Goal: Information Seeking & Learning: Learn about a topic

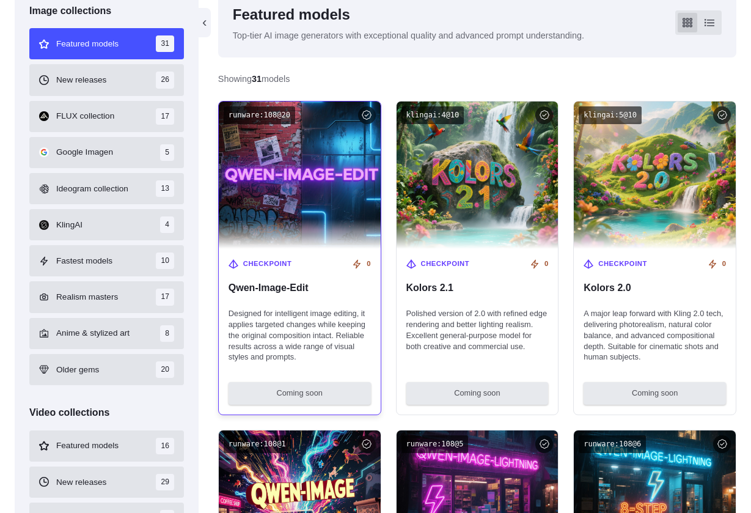
scroll to position [365, 0]
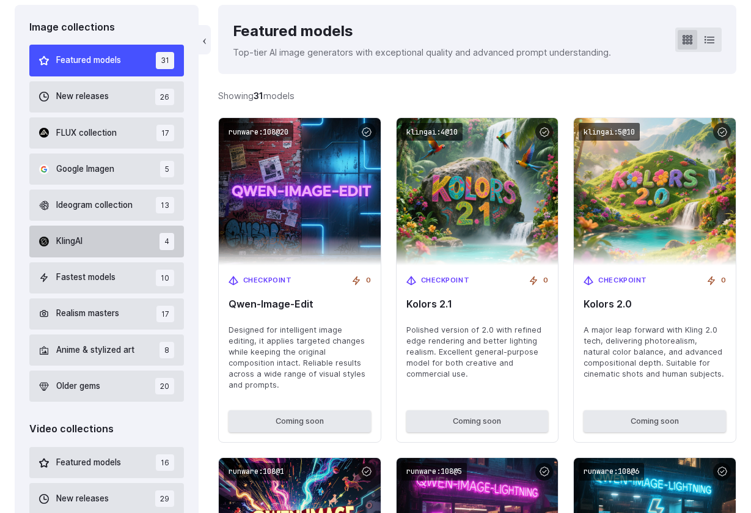
click at [119, 236] on button "KlingAI 4" at bounding box center [106, 240] width 155 height 31
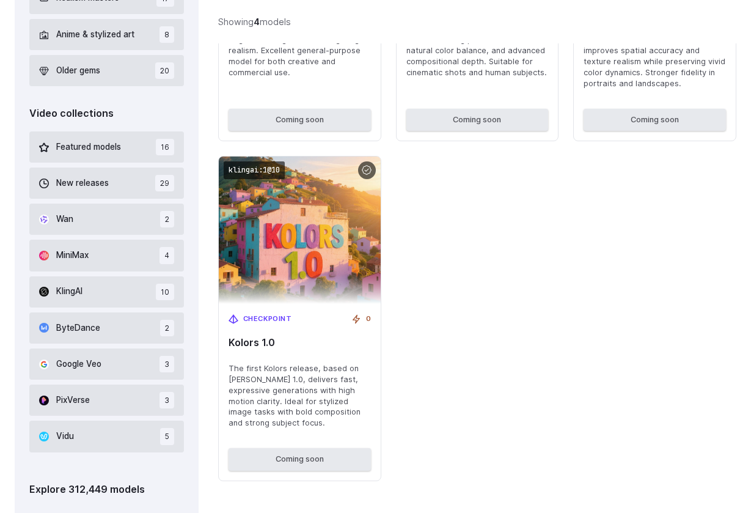
scroll to position [681, 0]
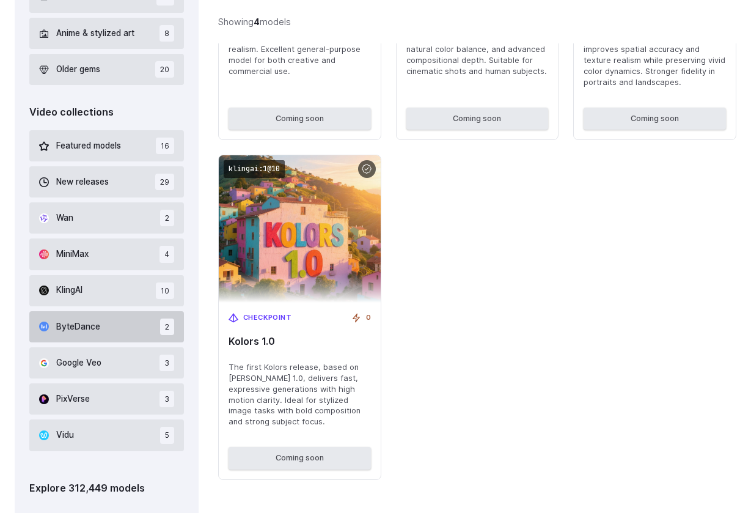
click at [122, 317] on button "ByteDance 2" at bounding box center [106, 326] width 155 height 31
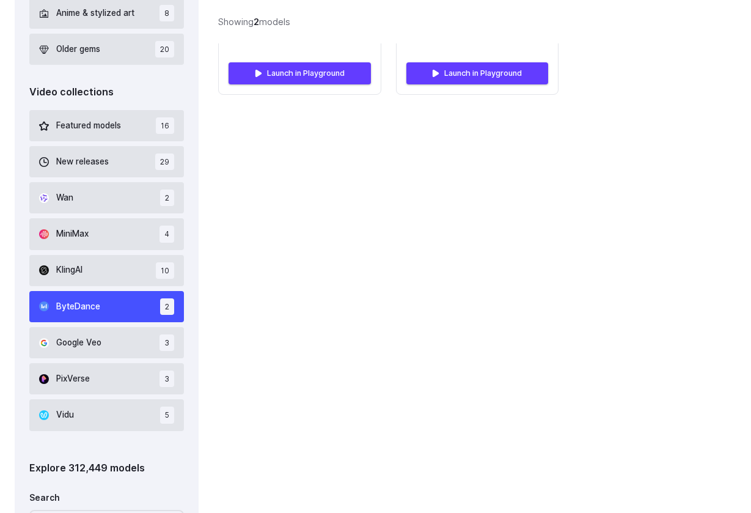
scroll to position [711, 0]
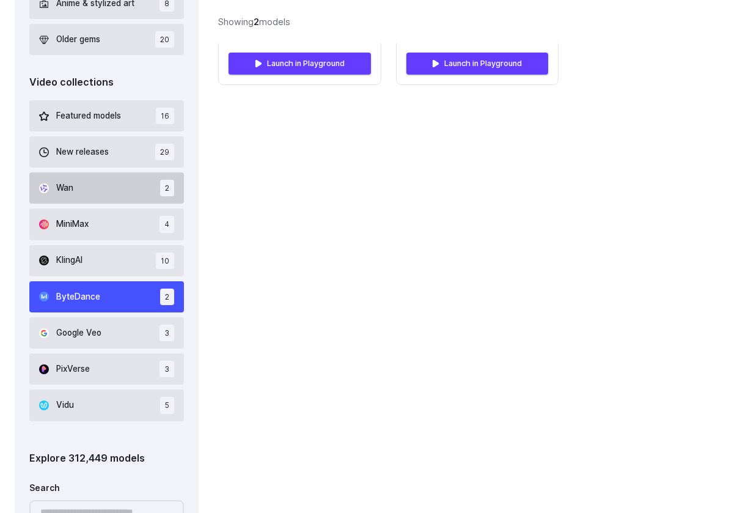
click at [137, 185] on button "Wan 2" at bounding box center [106, 187] width 155 height 31
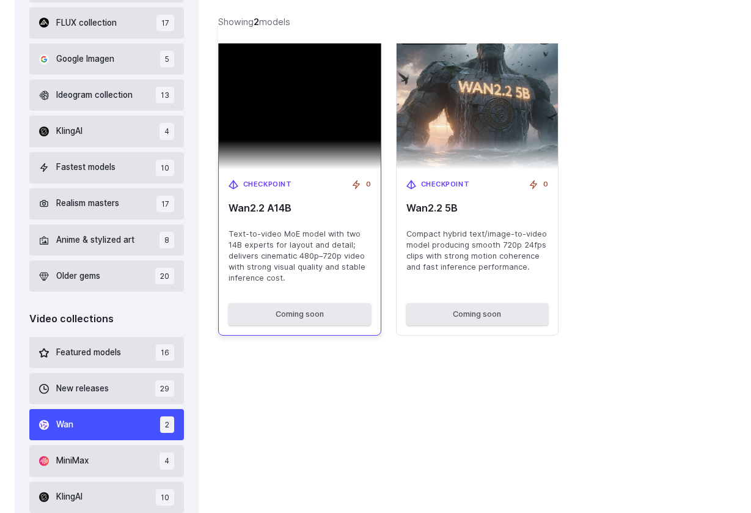
scroll to position [484, 0]
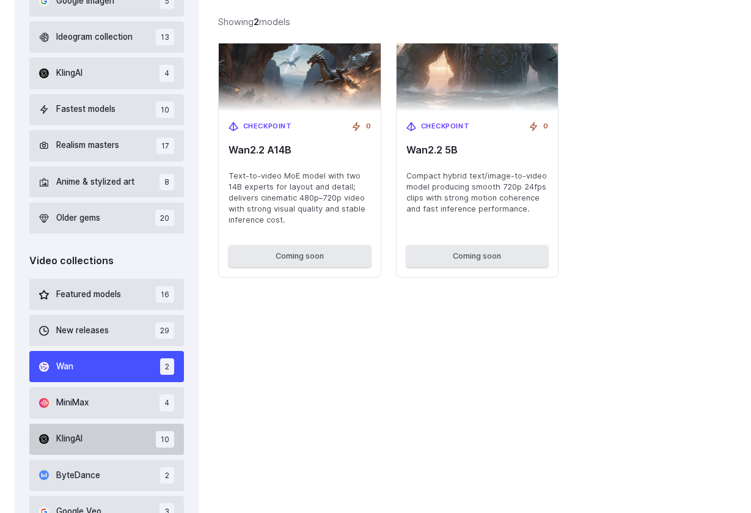
click at [95, 425] on button "KlingAI 10" at bounding box center [106, 438] width 155 height 31
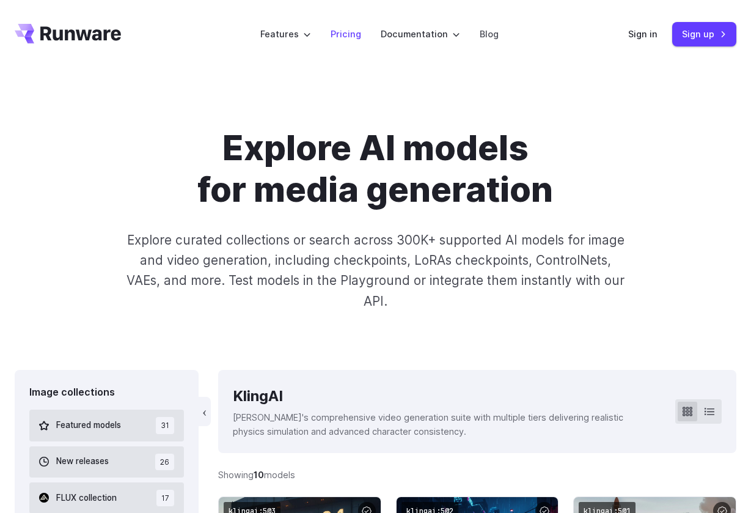
click at [342, 35] on link "Pricing" at bounding box center [346, 34] width 31 height 14
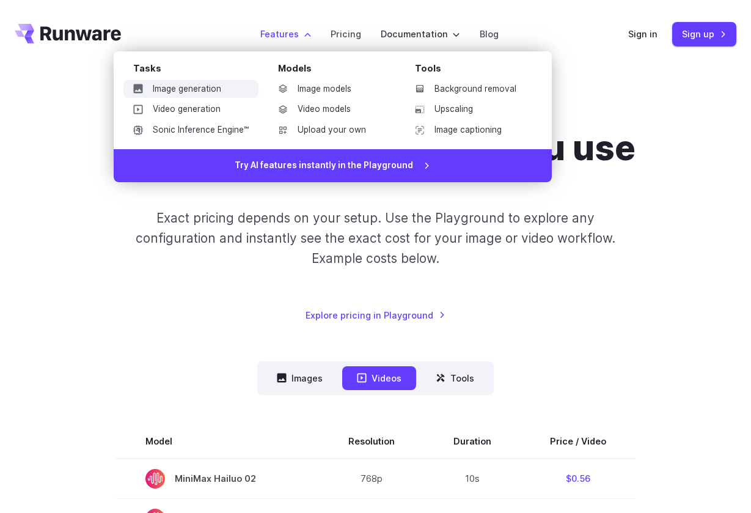
click at [200, 87] on link "Image generation" at bounding box center [190, 89] width 135 height 18
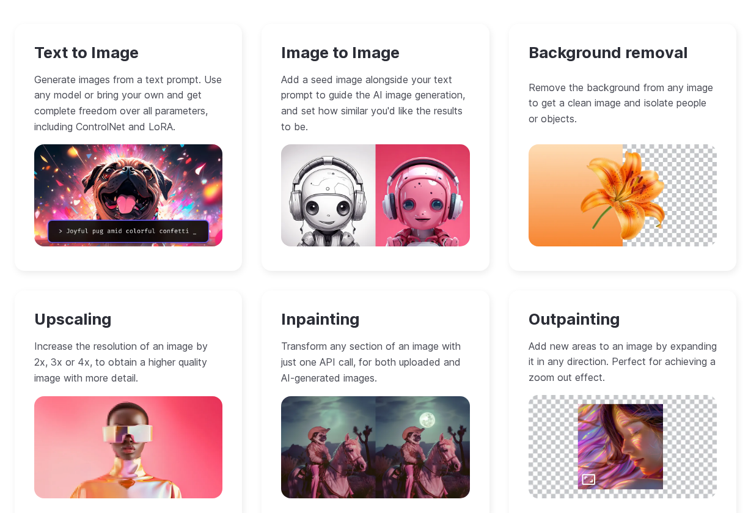
scroll to position [1120, 0]
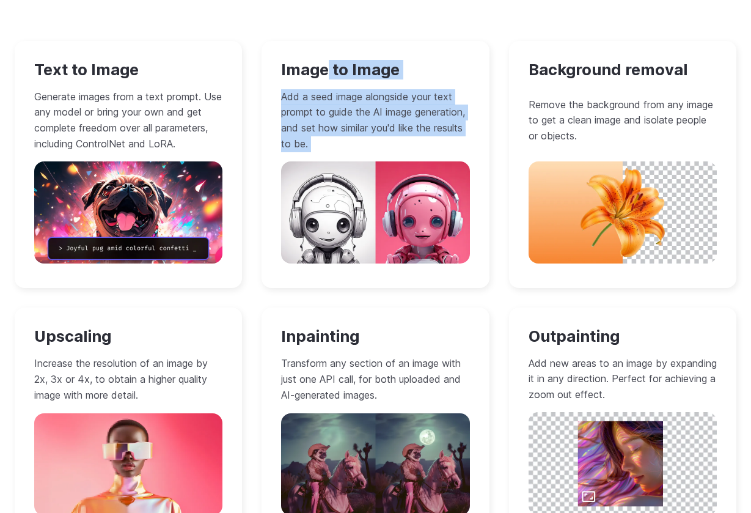
drag, startPoint x: 325, startPoint y: 75, endPoint x: 270, endPoint y: 222, distance: 157.2
click at [271, 223] on div "Image to Image Add a seed image alongside your text prompt to guide the AI imag…" at bounding box center [375, 164] width 227 height 247
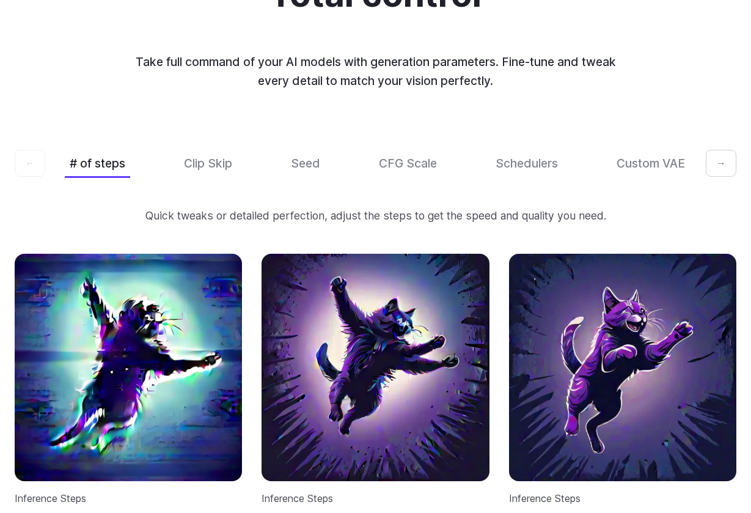
scroll to position [3597, 0]
